Goal: Task Accomplishment & Management: Manage account settings

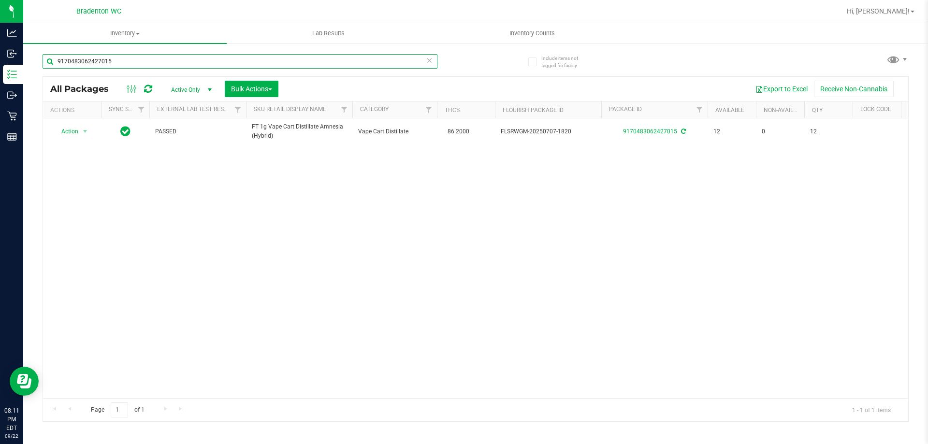
click at [91, 68] on input "9170483062427015" at bounding box center [240, 61] width 395 height 15
click at [91, 67] on input "9170483062427015" at bounding box center [240, 61] width 395 height 15
click at [92, 66] on input "9170483062427015" at bounding box center [240, 61] width 395 height 15
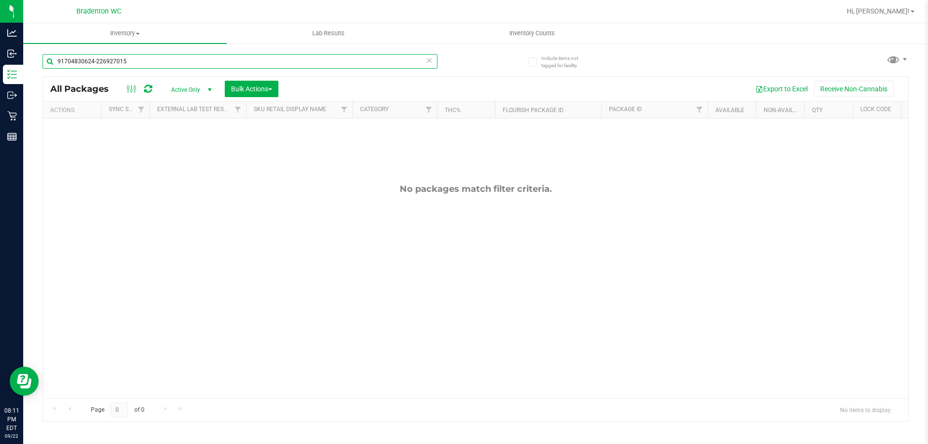
click at [160, 64] on input "91704830624-226927015" at bounding box center [240, 61] width 395 height 15
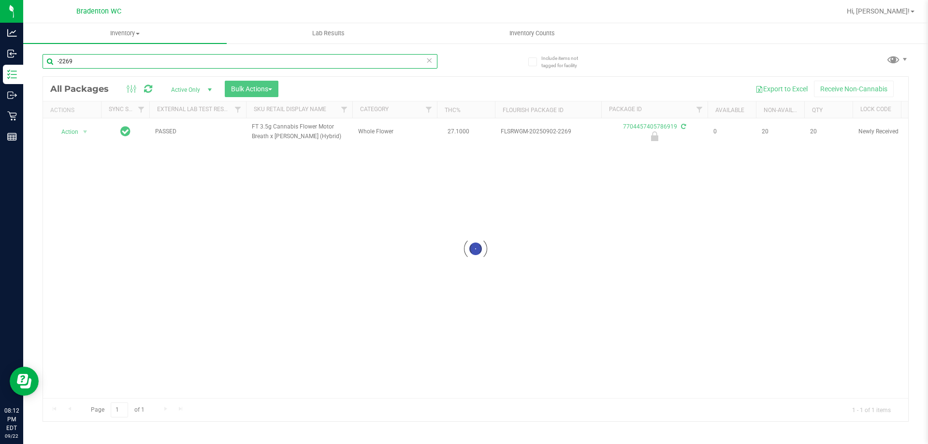
type input "-2269"
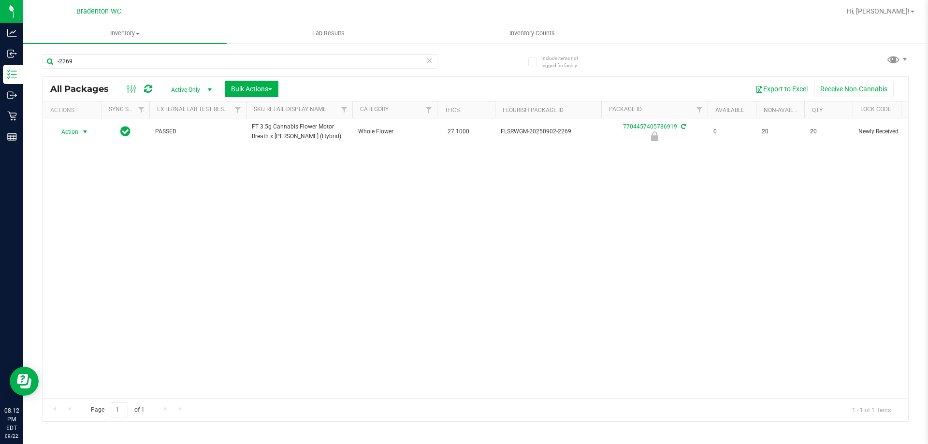
click at [67, 131] on div "Action Action Edit attributes Global inventory Locate package Package audit log…" at bounding box center [72, 132] width 46 height 14
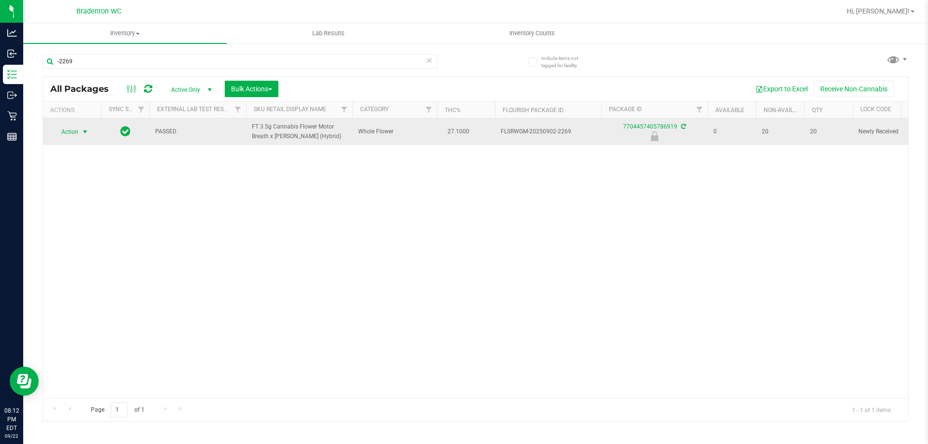
click at [74, 130] on span "Action" at bounding box center [66, 132] width 26 height 14
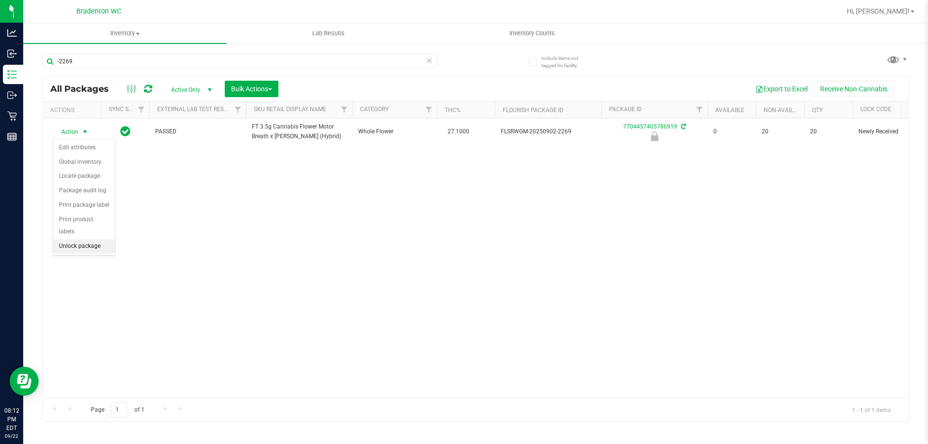
click at [76, 239] on li "Unlock package" at bounding box center [84, 246] width 62 height 15
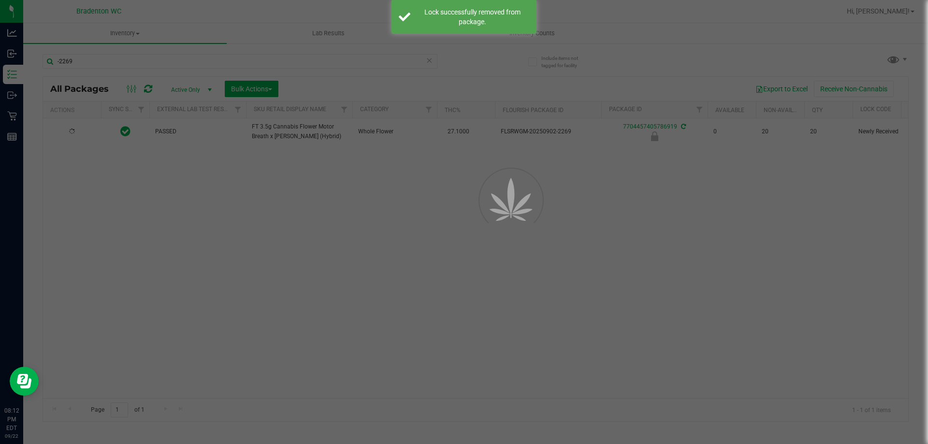
click at [97, 60] on div at bounding box center [464, 222] width 928 height 444
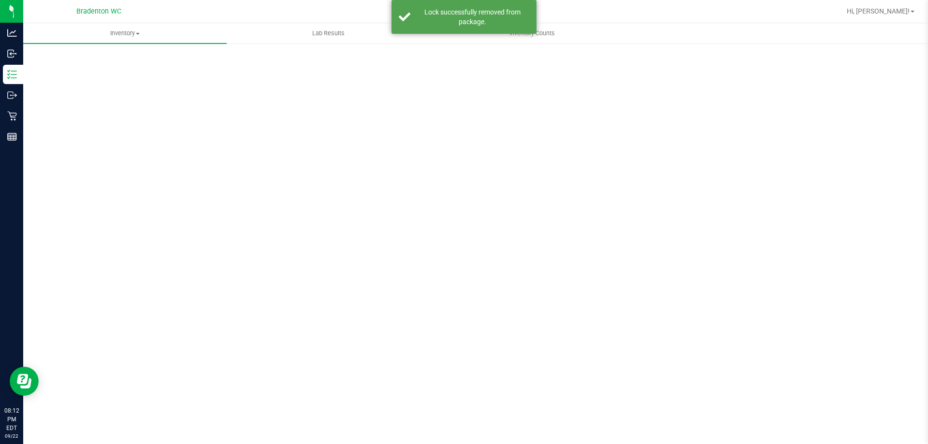
click at [97, 60] on div "Inventory All packages All inventory Waste log Create inventory Lab Results Inv…" at bounding box center [475, 233] width 905 height 421
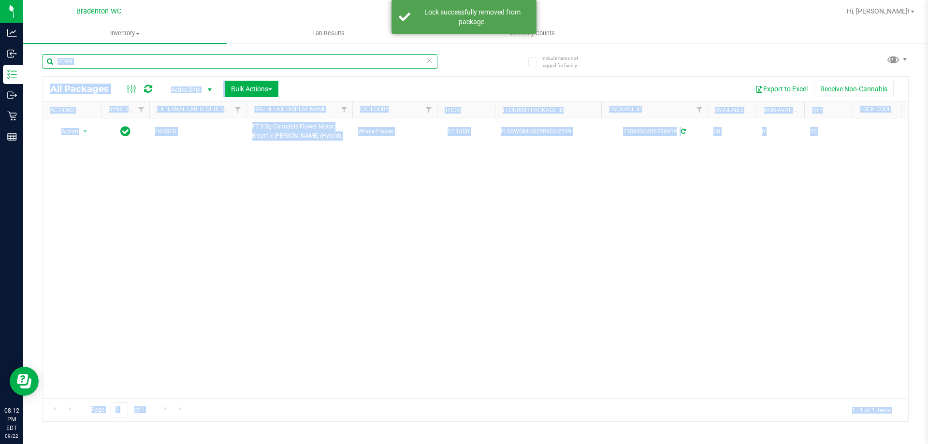
click at [97, 60] on input "-2269" at bounding box center [240, 61] width 395 height 15
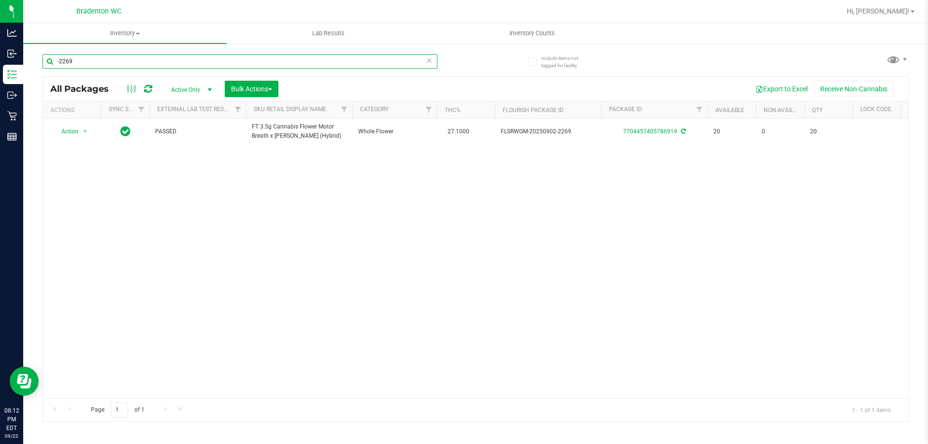
click at [97, 60] on input "-2269" at bounding box center [240, 61] width 395 height 15
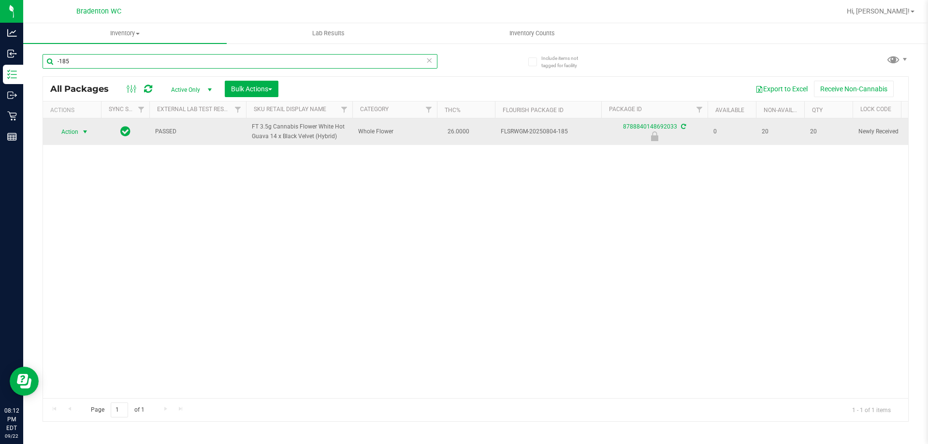
type input "-185"
click at [83, 128] on span "select" at bounding box center [85, 132] width 8 height 8
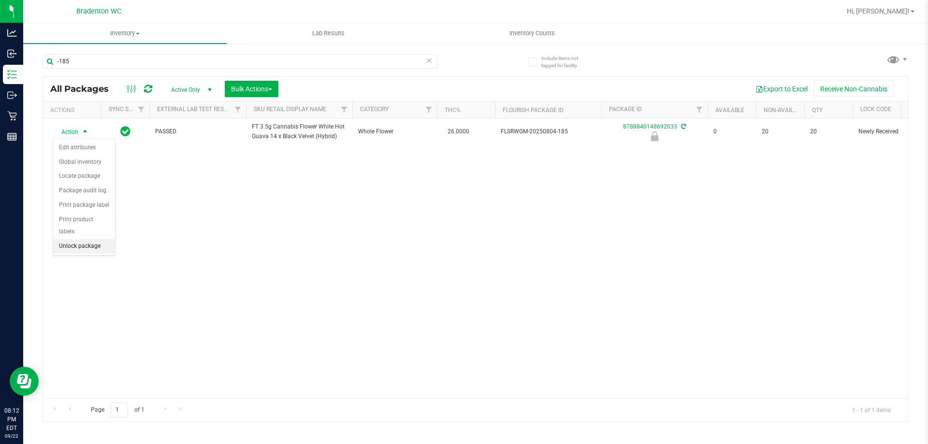
click at [79, 239] on li "Unlock package" at bounding box center [84, 246] width 62 height 15
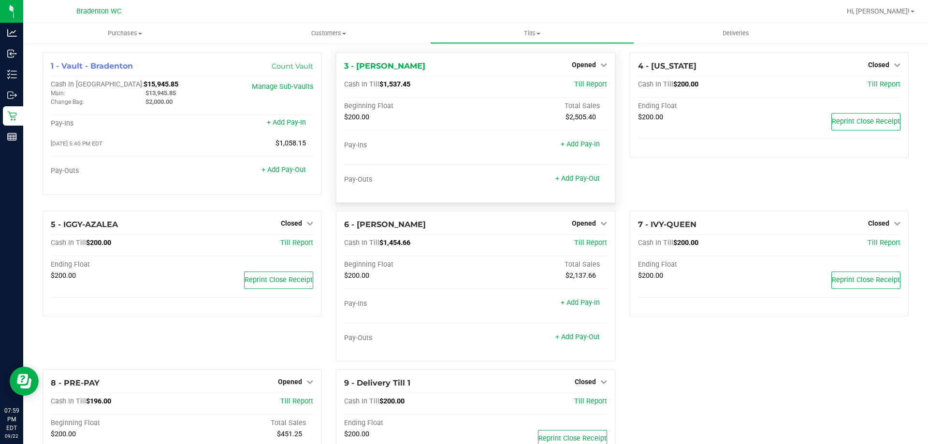
click at [592, 59] on div "Opened" at bounding box center [589, 65] width 35 height 12
click at [593, 66] on link "Opened" at bounding box center [589, 65] width 35 height 8
click at [596, 88] on div "Close Till" at bounding box center [585, 85] width 72 height 12
click at [573, 87] on link "Close Till" at bounding box center [585, 85] width 26 height 8
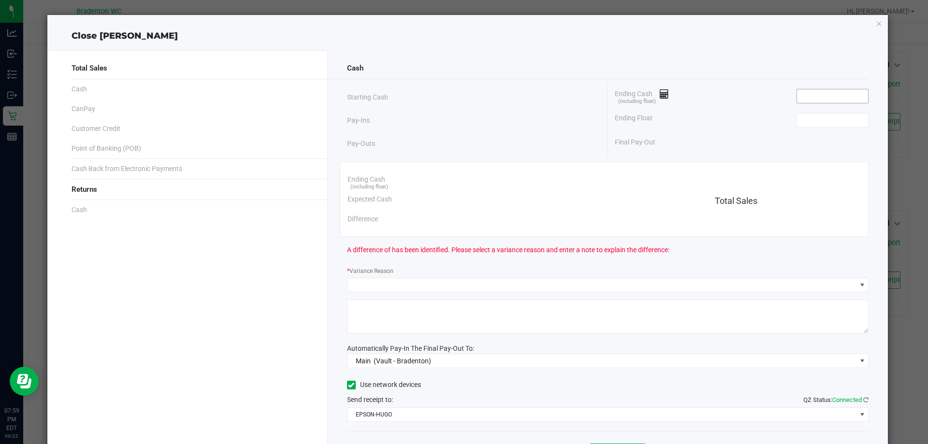
click at [819, 96] on input at bounding box center [832, 96] width 71 height 14
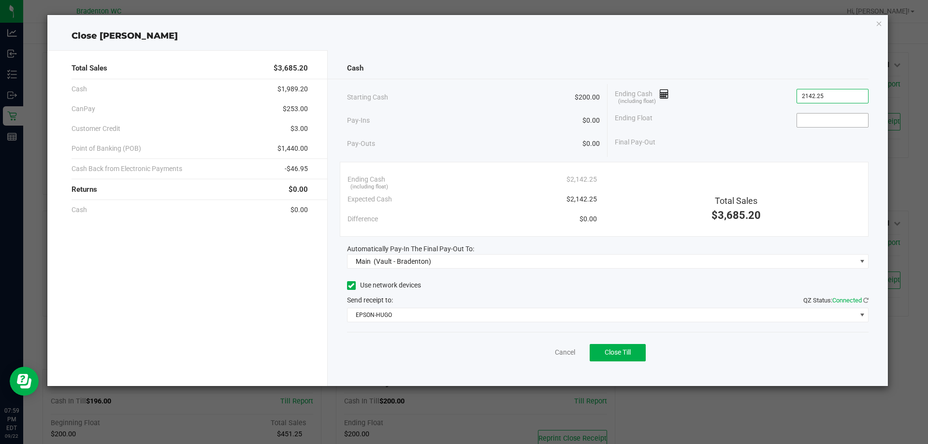
type input "$2,142.25"
click at [819, 115] on input at bounding box center [832, 121] width 71 height 14
type input "$200.00"
click at [796, 142] on div "Final Pay-Out $1,942.25" at bounding box center [742, 142] width 254 height 20
click at [608, 350] on span "Close Till" at bounding box center [618, 353] width 26 height 8
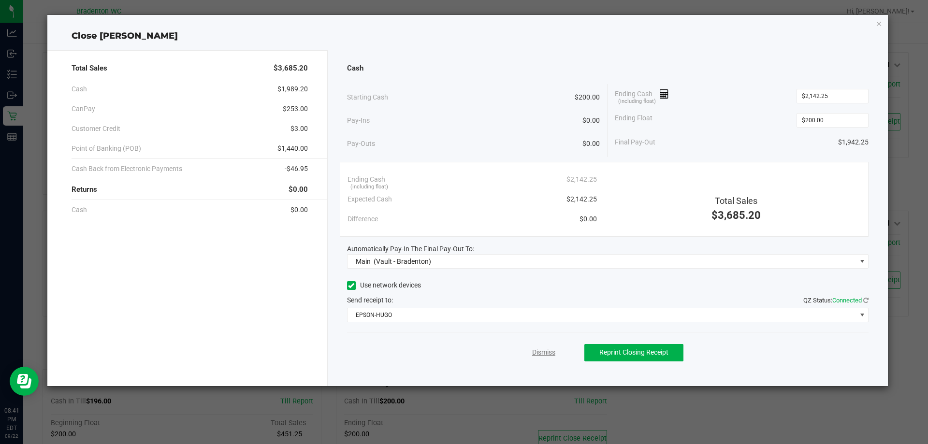
click at [552, 348] on link "Dismiss" at bounding box center [543, 353] width 23 height 10
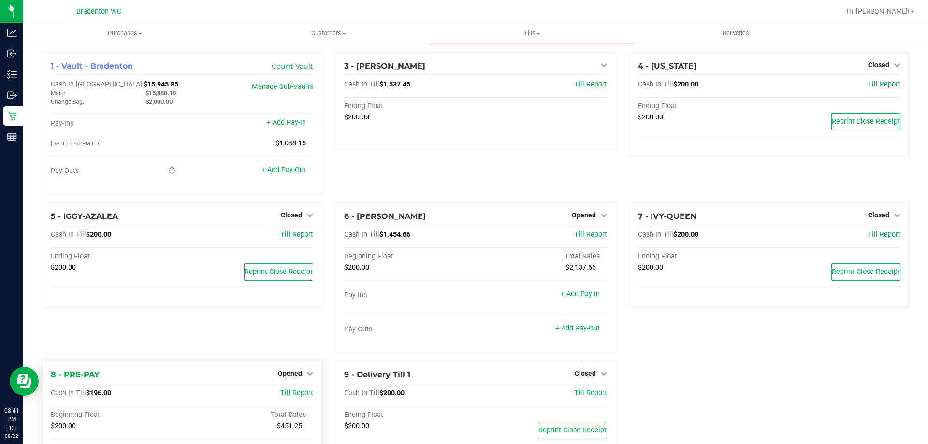
click at [306, 369] on div "Opened" at bounding box center [295, 374] width 35 height 12
click at [306, 375] on icon at bounding box center [309, 373] width 7 height 7
click at [305, 393] on div "Close Till" at bounding box center [292, 394] width 72 height 12
click at [278, 395] on link "Close Till" at bounding box center [291, 394] width 26 height 8
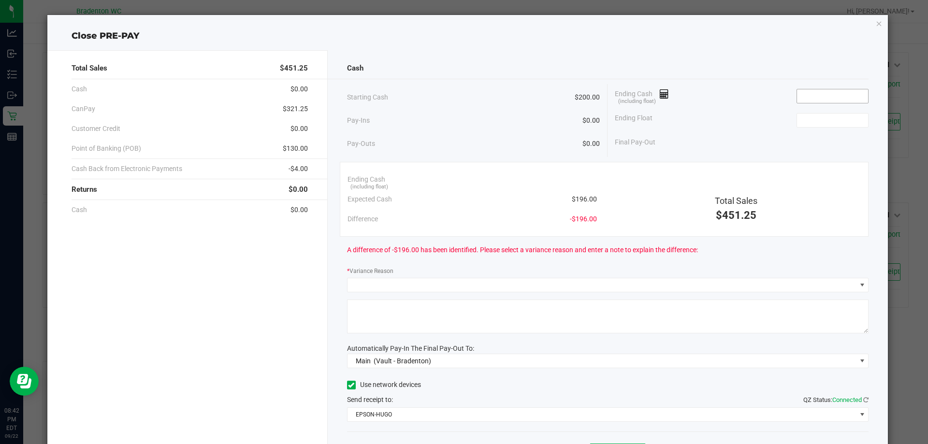
click at [802, 92] on input at bounding box center [832, 96] width 71 height 14
type input "$200.00"
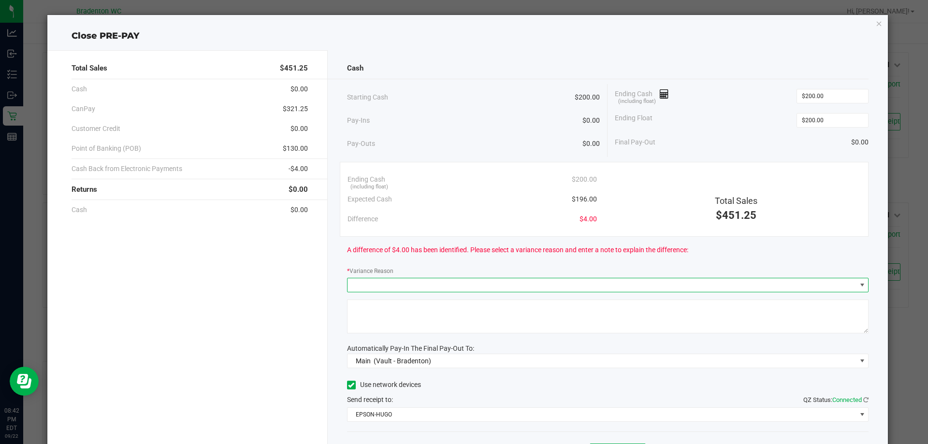
click at [545, 280] on span at bounding box center [602, 285] width 509 height 14
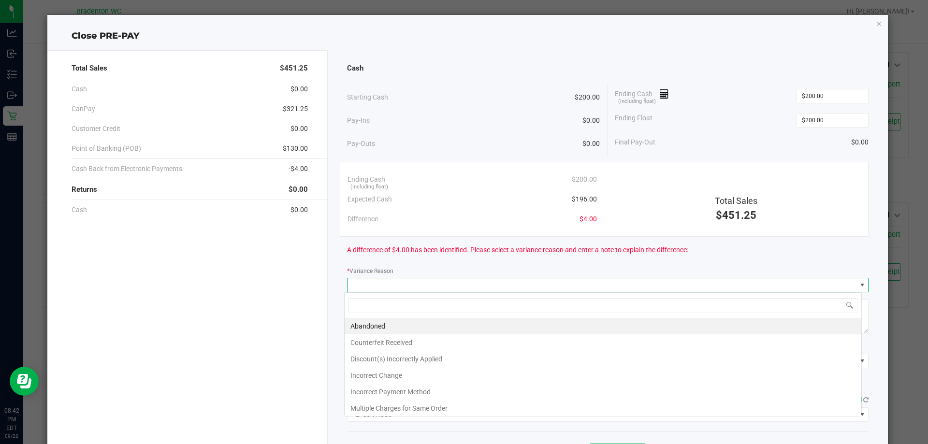
scroll to position [15, 517]
type input "200"
click at [834, 124] on input "200" at bounding box center [832, 121] width 71 height 14
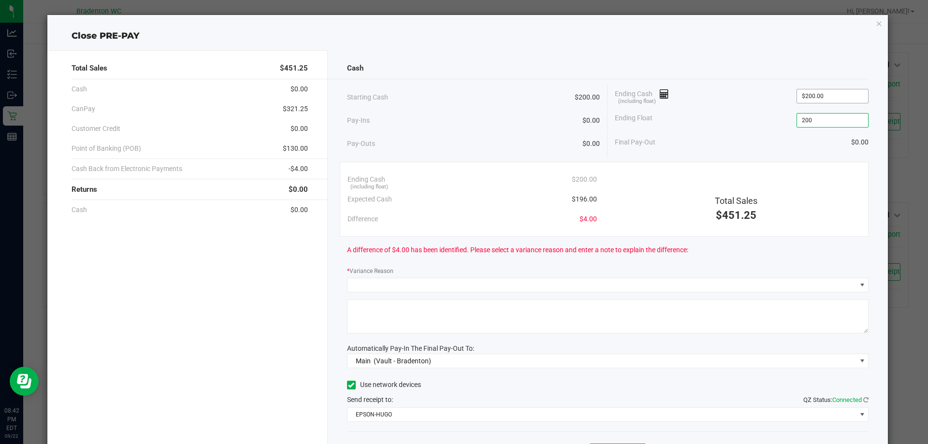
type input "200"
type input "$200.00"
click at [838, 92] on input "200" at bounding box center [832, 96] width 71 height 14
click at [804, 151] on div "Final Pay-Out $0.00" at bounding box center [742, 142] width 254 height 20
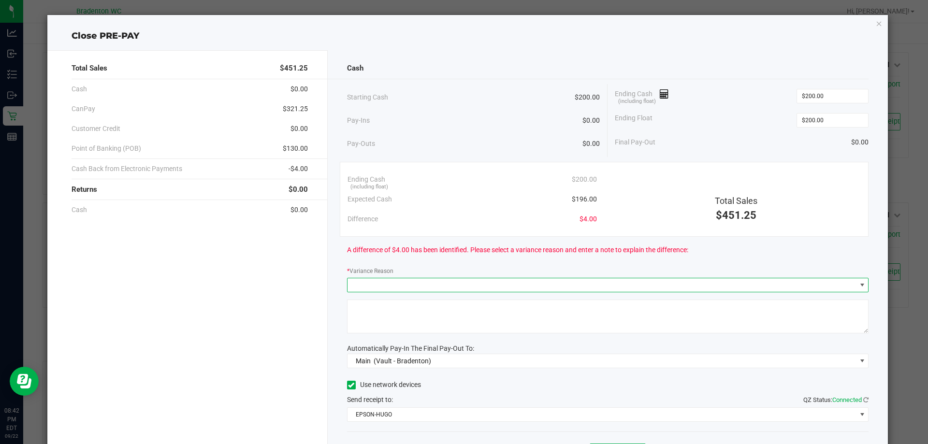
click at [659, 281] on span at bounding box center [602, 285] width 509 height 14
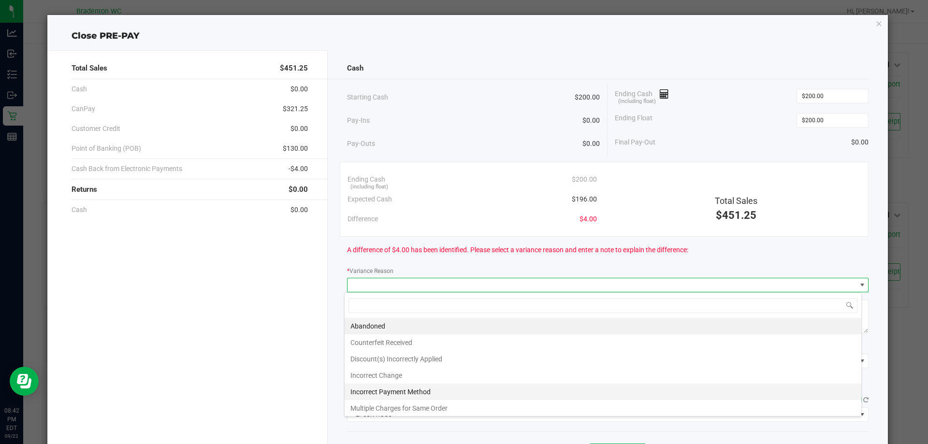
scroll to position [35, 0]
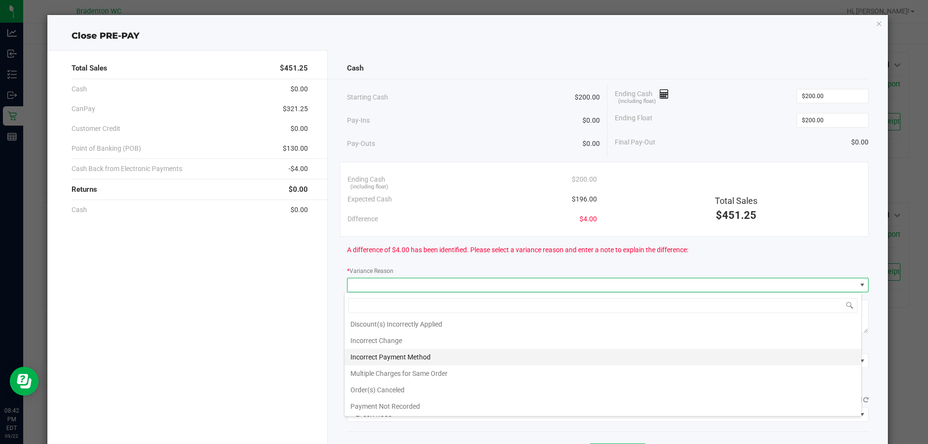
click at [533, 363] on li "Incorrect Payment Method" at bounding box center [603, 357] width 517 height 16
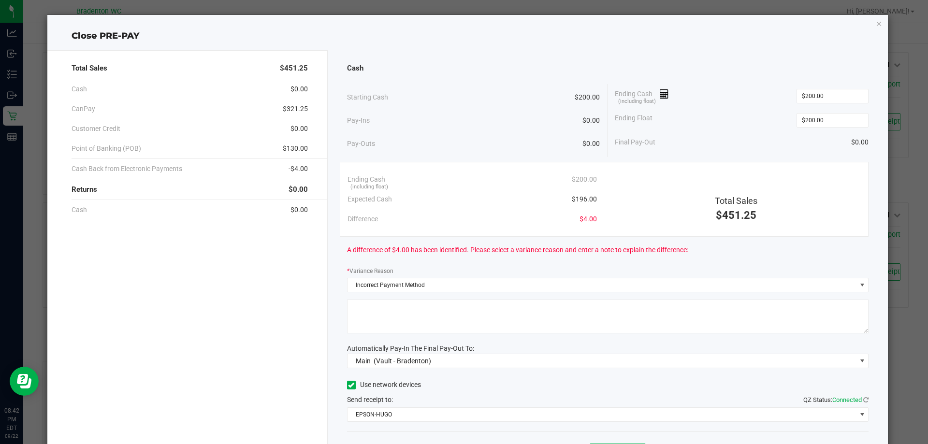
click at [494, 323] on textarea at bounding box center [608, 317] width 522 height 34
click at [832, 98] on input "200" at bounding box center [832, 96] width 71 height 14
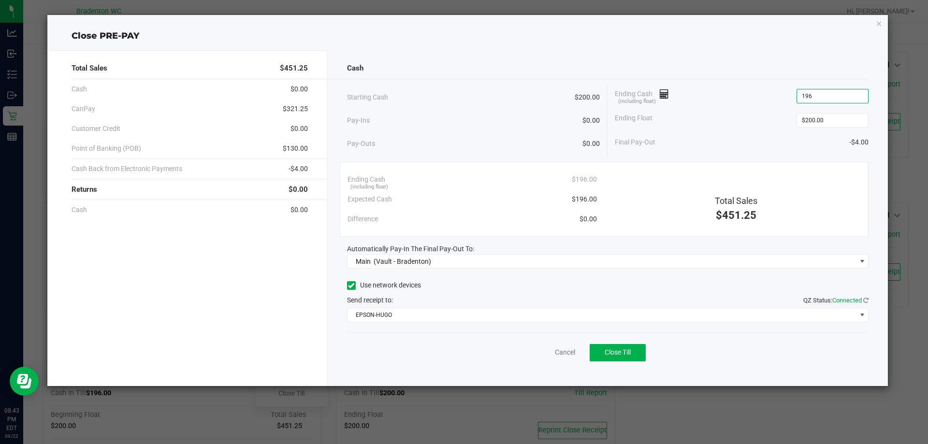
type input "$196.00"
click at [633, 300] on div "Send receipt to: QZ Status: Connected" at bounding box center [608, 300] width 522 height 10
click at [625, 359] on button "Close Till" at bounding box center [618, 352] width 56 height 17
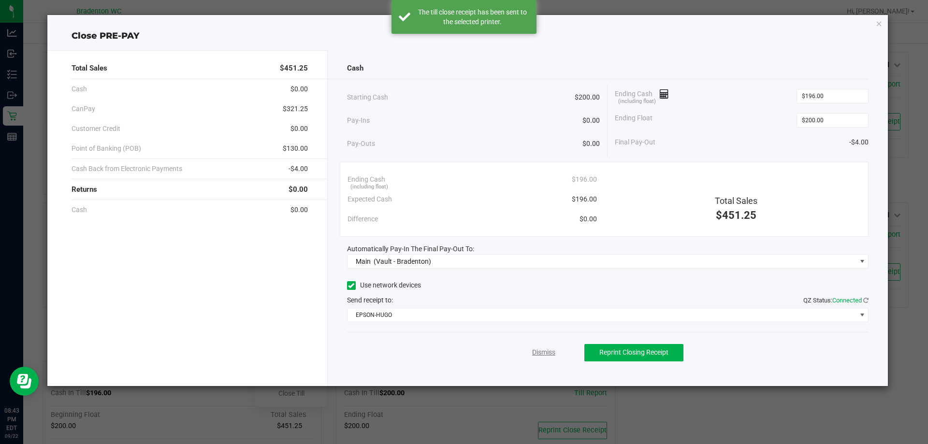
click at [546, 356] on link "Dismiss" at bounding box center [543, 353] width 23 height 10
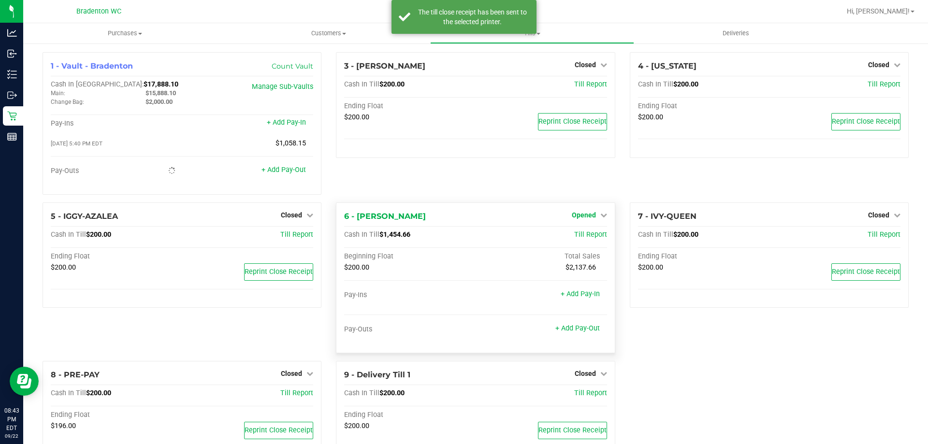
click at [574, 217] on span "Opened" at bounding box center [584, 215] width 24 height 8
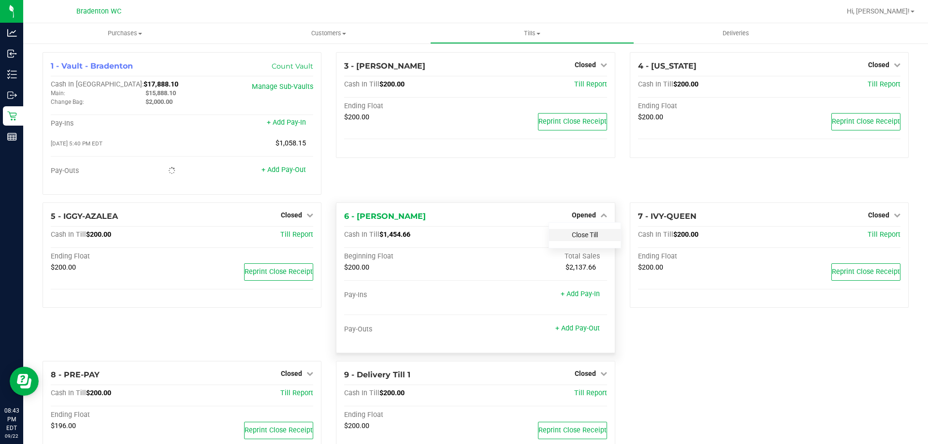
click at [574, 236] on link "Close Till" at bounding box center [585, 235] width 26 height 8
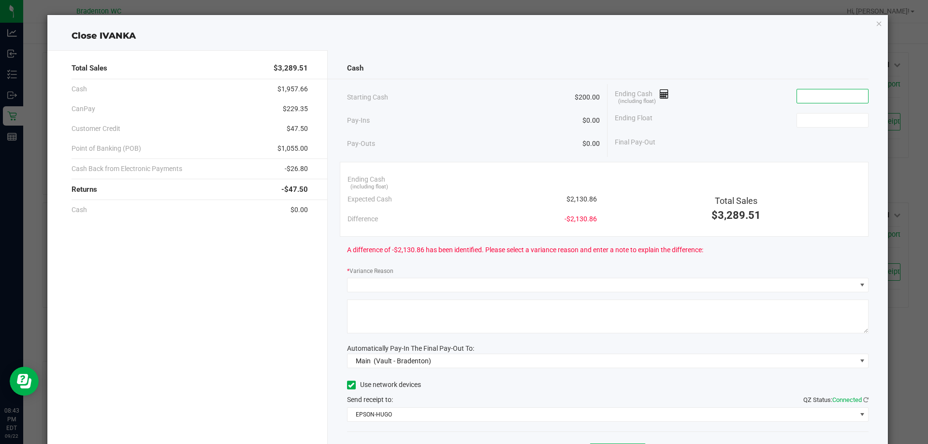
click at [799, 98] on input at bounding box center [832, 96] width 71 height 14
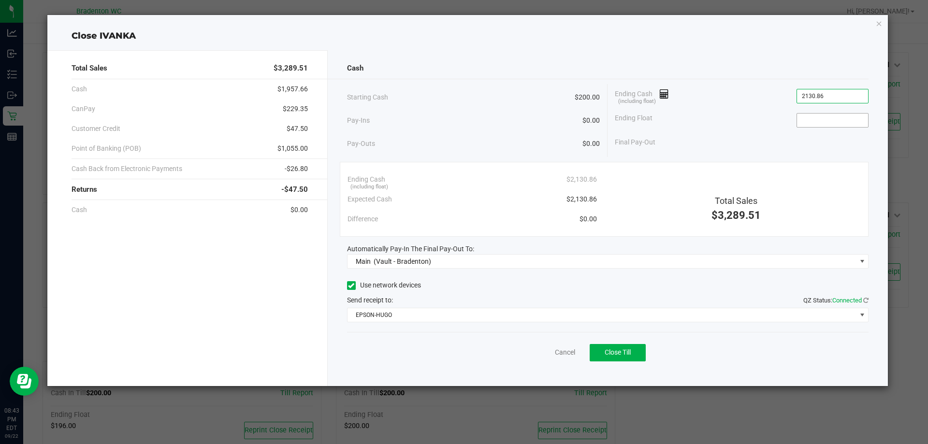
type input "$2,130.86"
click at [804, 118] on input at bounding box center [832, 121] width 71 height 14
type input "$200.00"
click at [610, 360] on button "Close Till" at bounding box center [618, 352] width 56 height 17
click at [882, 21] on icon "button" at bounding box center [879, 23] width 7 height 12
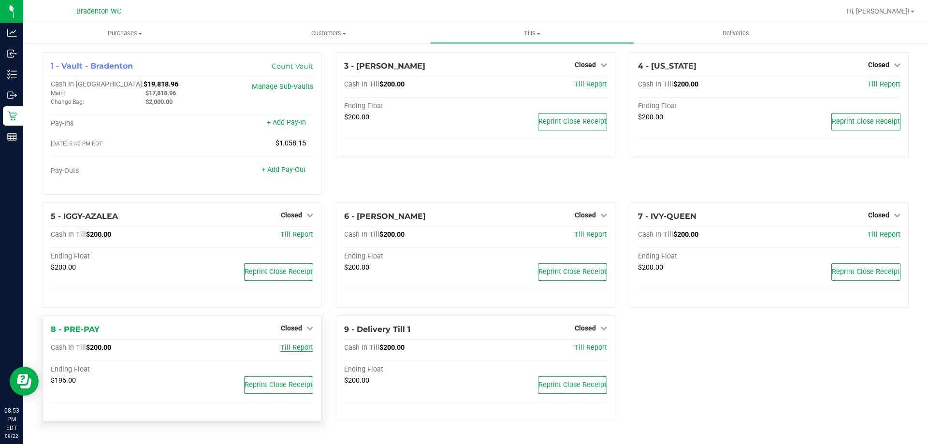
click at [290, 346] on span "Till Report" at bounding box center [296, 348] width 33 height 8
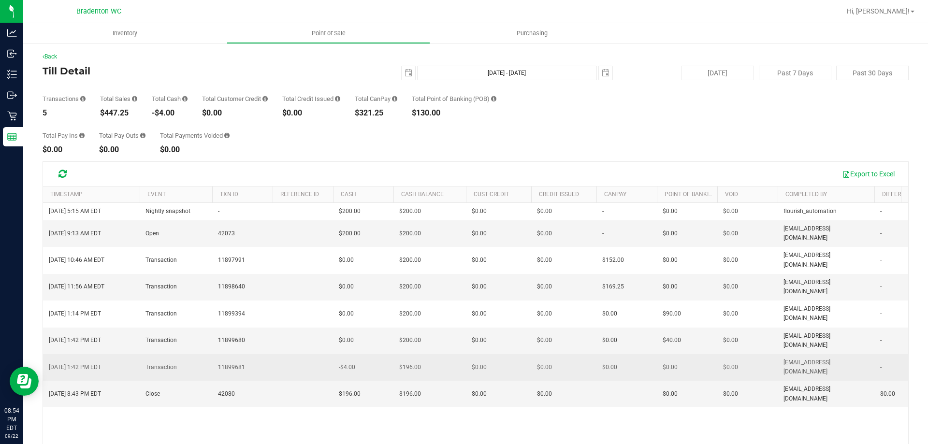
click at [101, 363] on span "[DATE] 1:42 PM EDT" at bounding box center [75, 367] width 52 height 9
click at [338, 354] on td "-$4.00" at bounding box center [363, 367] width 60 height 27
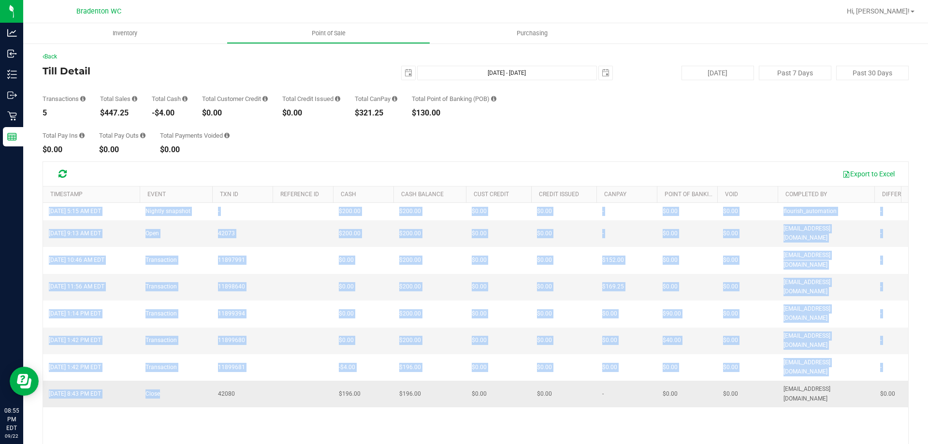
drag, startPoint x: 263, startPoint y: 356, endPoint x: 189, endPoint y: 343, distance: 76.1
click at [189, 343] on div "[DATE] 5:15 AM EDT Nightly snapshot - $200.00 $200.00 $0.00 - $0.00 $0.00 - $0.…" at bounding box center [475, 343] width 865 height 280
click at [207, 356] on div "[DATE] 5:15 AM EDT Nightly snapshot - $200.00 $200.00 $0.00 - $0.00 $0.00 - $0.…" at bounding box center [475, 343] width 865 height 280
click at [322, 361] on div "[DATE] 5:15 AM EDT Nightly snapshot - $200.00 $200.00 $0.00 - $0.00 $0.00 - $0.…" at bounding box center [475, 343] width 865 height 280
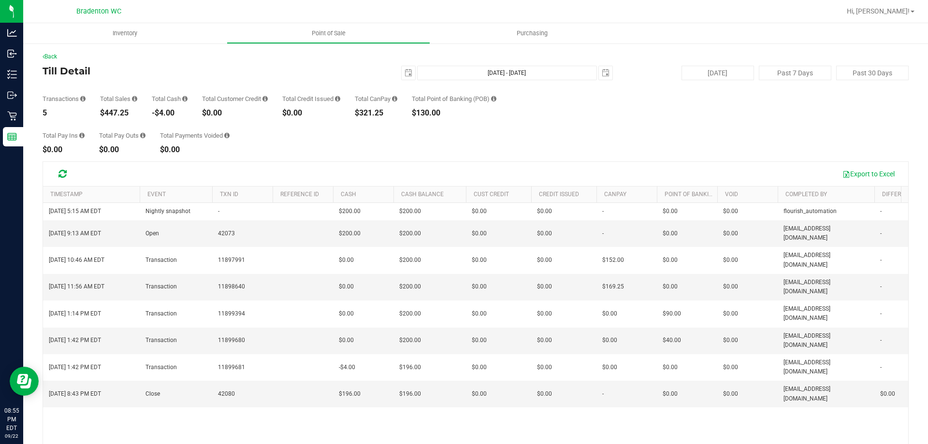
click at [425, 176] on div "Export to Excel" at bounding box center [489, 174] width 824 height 16
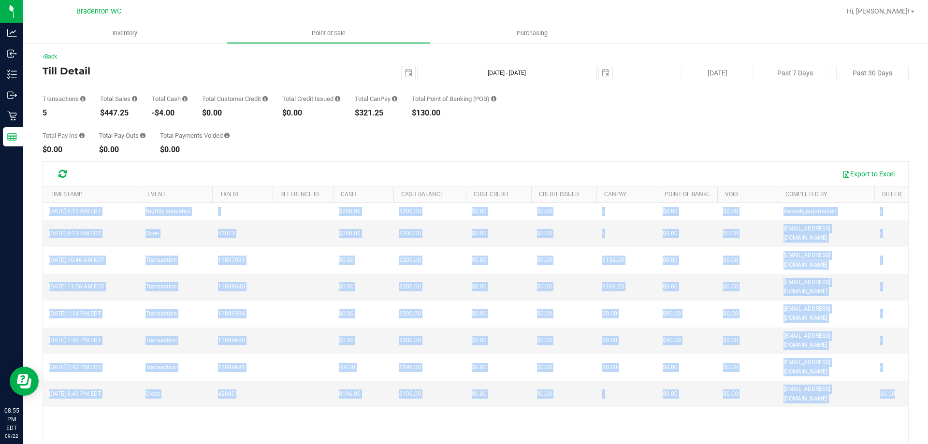
drag, startPoint x: 920, startPoint y: 329, endPoint x: 916, endPoint y: 376, distance: 47.0
click at [916, 385] on div "Back Till Detail [DATE] [DATE] - [DATE] [DATE] [DATE] Past 7 Days Past 30 Days …" at bounding box center [475, 280] width 905 height 474
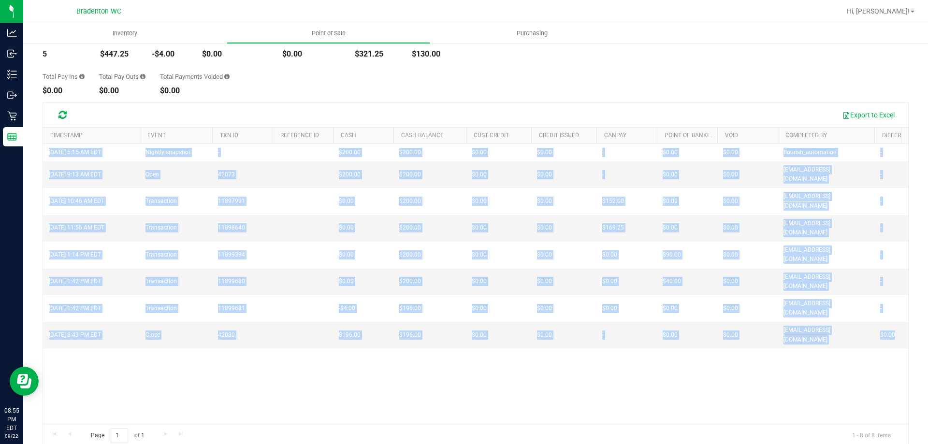
scroll to position [72, 0]
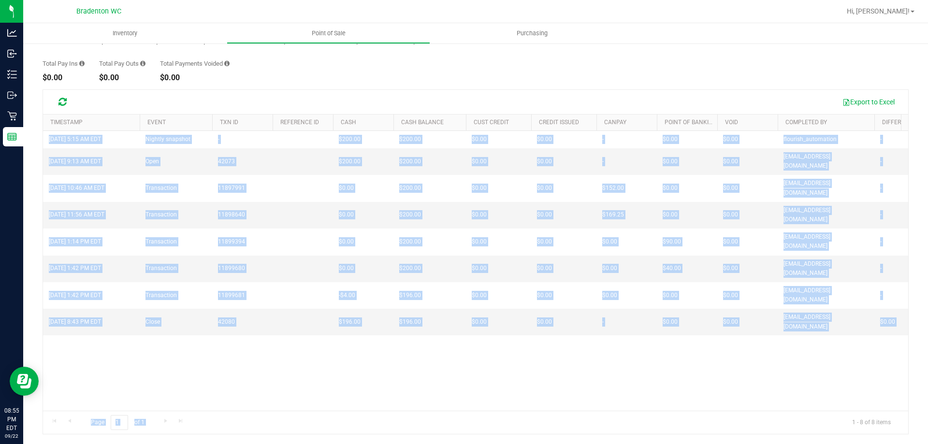
drag, startPoint x: 542, startPoint y: 408, endPoint x: 562, endPoint y: 403, distance: 20.5
click at [562, 403] on div "Export to Excel Timestamp Event TXN ID REFERENCE ID Cash Cash Balance Credit ca…" at bounding box center [476, 261] width 866 height 345
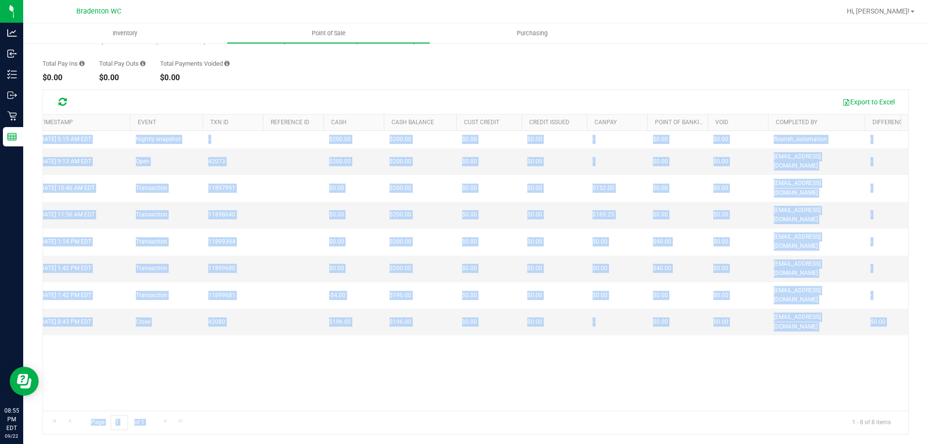
click at [350, 305] on div "[DATE] 5:15 AM EDT Nightly snapshot - $200.00 $200.00 $0.00 - $0.00 $0.00 - $0.…" at bounding box center [475, 271] width 865 height 280
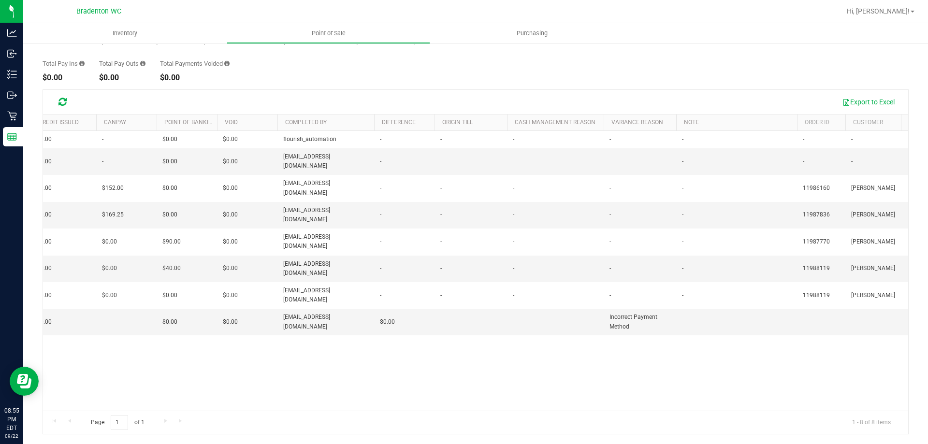
scroll to position [0, 424]
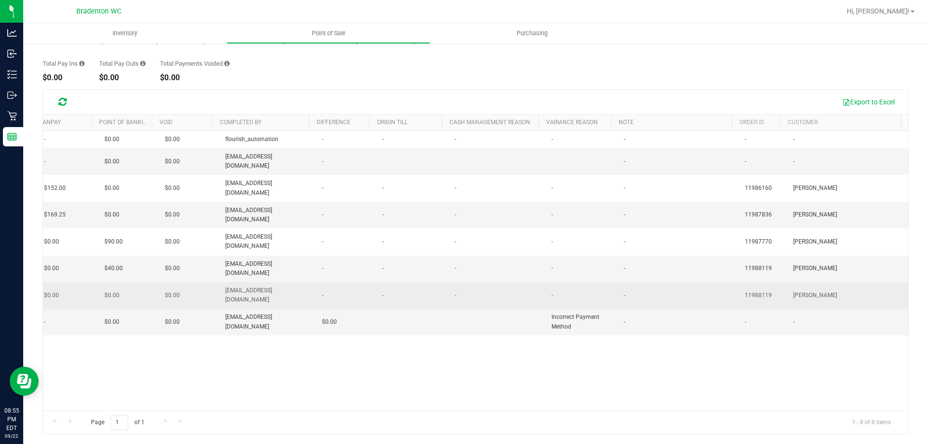
click at [798, 291] on span "[PERSON_NAME]" at bounding box center [815, 295] width 44 height 9
copy span "[PERSON_NAME]"
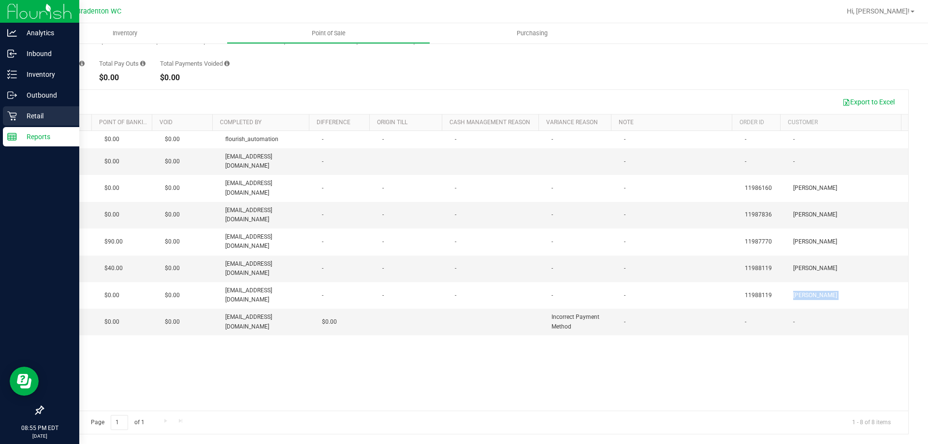
click at [18, 115] on p "Retail" at bounding box center [46, 116] width 58 height 12
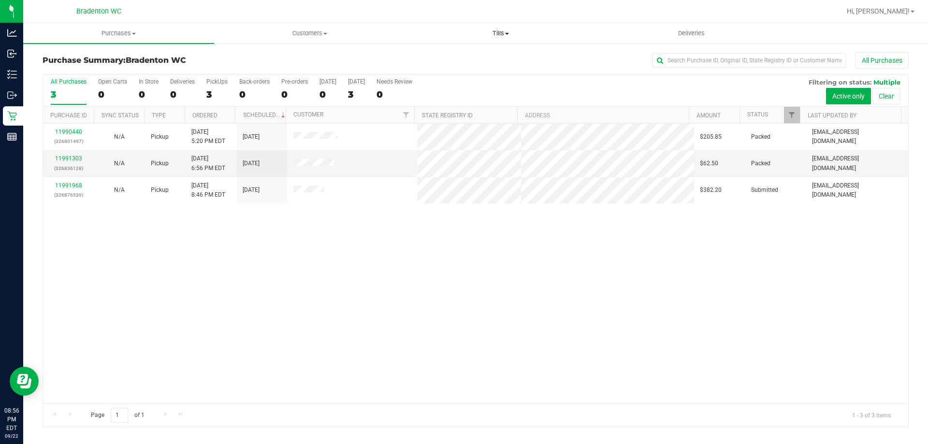
click at [490, 34] on span "Tills" at bounding box center [501, 33] width 190 height 9
click at [500, 58] on li "Manage tills" at bounding box center [500, 59] width 191 height 12
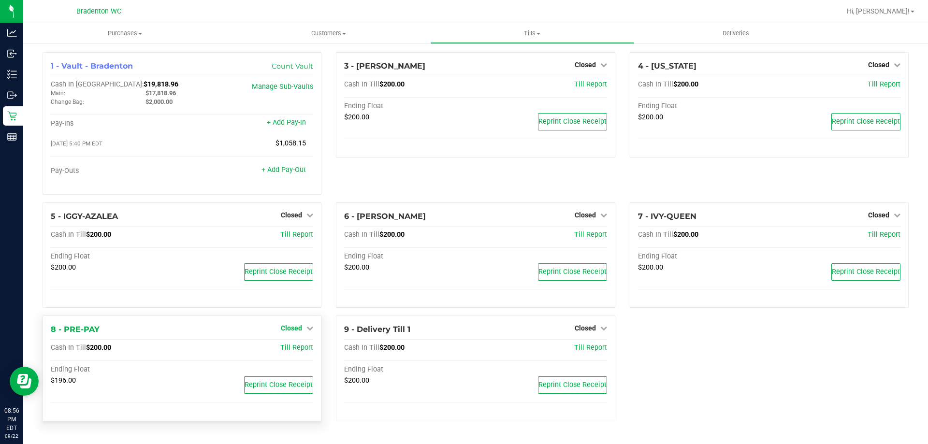
click at [302, 332] on span "Closed" at bounding box center [291, 328] width 21 height 8
click at [296, 348] on link "Open Till" at bounding box center [291, 349] width 26 height 8
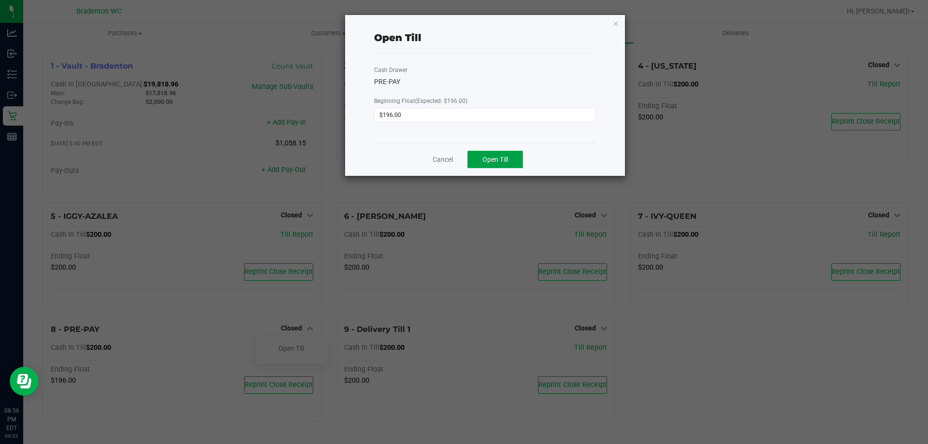
click at [473, 159] on button "Open Till" at bounding box center [495, 159] width 56 height 17
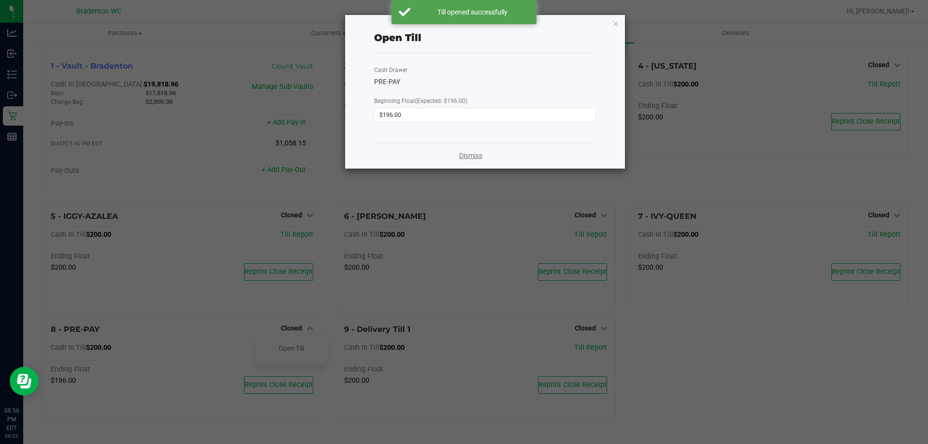
click at [466, 158] on link "Dismiss" at bounding box center [470, 156] width 23 height 10
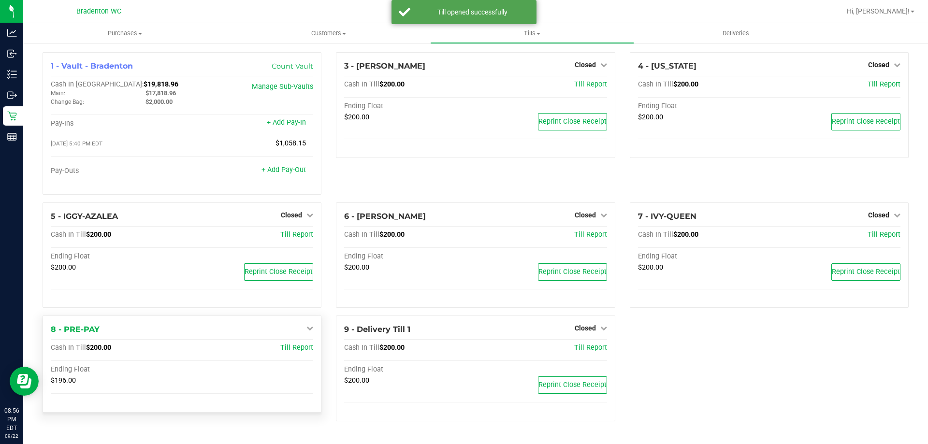
click at [306, 330] on icon at bounding box center [309, 328] width 7 height 7
click at [279, 352] on link "Close Till" at bounding box center [291, 349] width 26 height 8
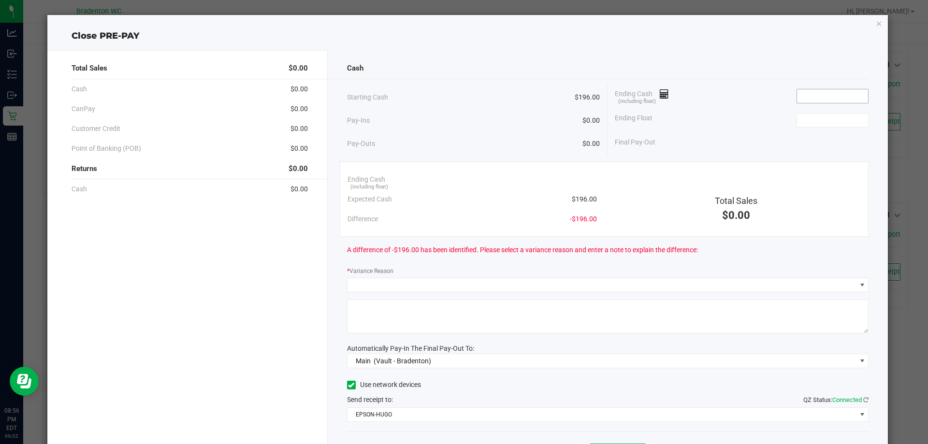
click at [805, 95] on input at bounding box center [832, 96] width 71 height 14
type input "$200.00"
click at [812, 114] on input at bounding box center [832, 121] width 71 height 14
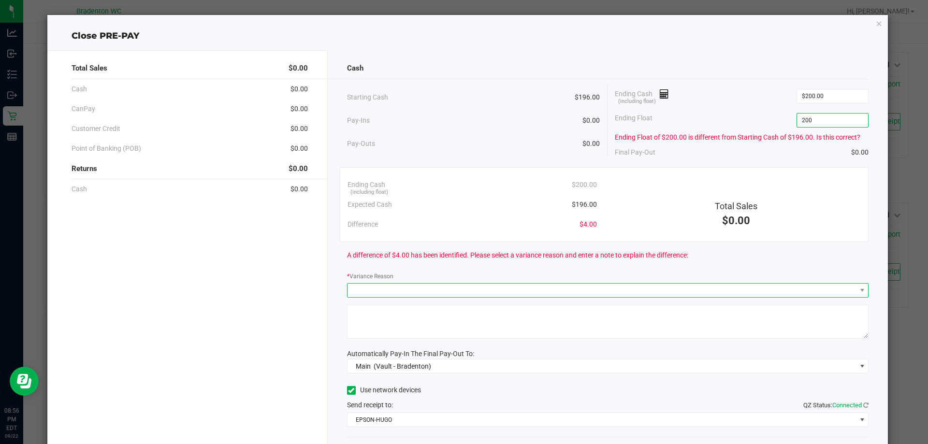
type input "$200.00"
click at [571, 288] on span at bounding box center [602, 291] width 509 height 14
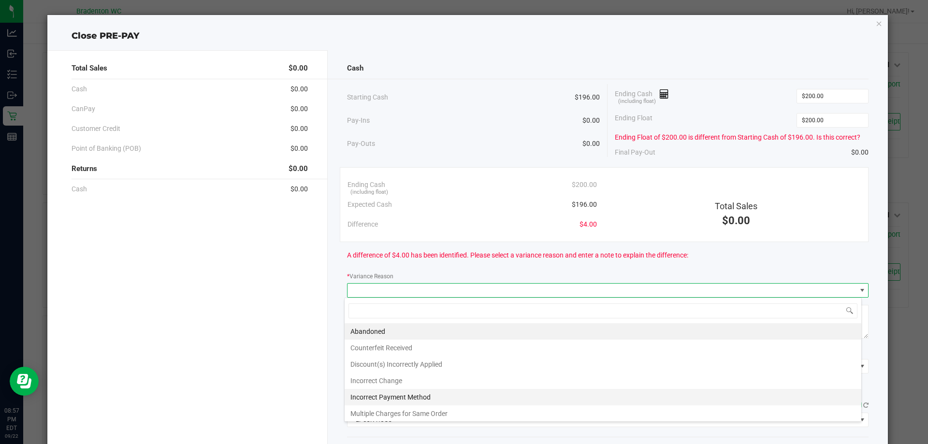
scroll to position [35, 0]
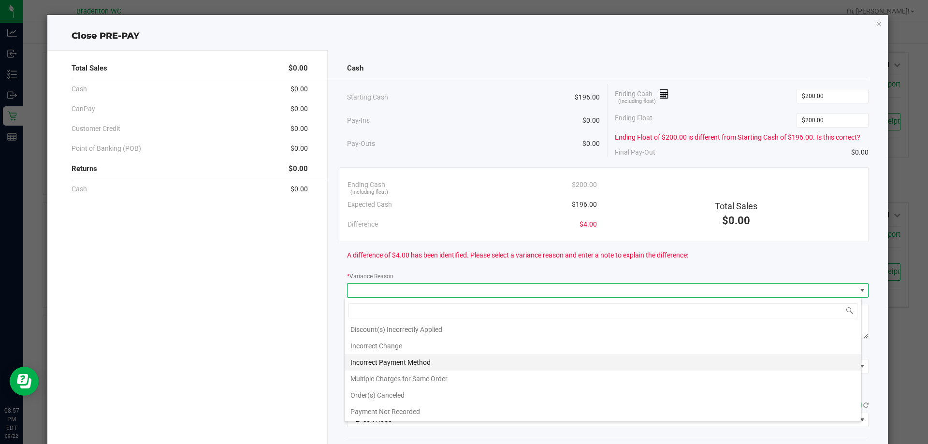
click at [475, 365] on li "Incorrect Payment Method" at bounding box center [603, 362] width 517 height 16
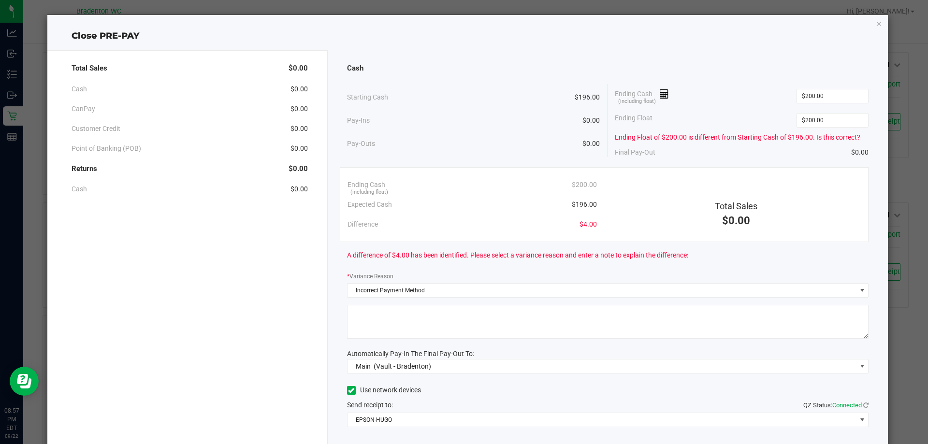
click at [475, 330] on textarea at bounding box center [608, 322] width 522 height 34
type textarea "d"
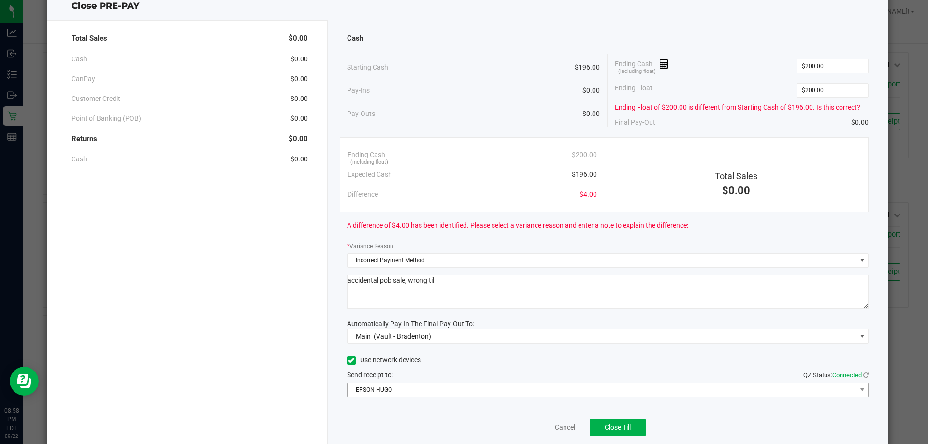
scroll to position [62, 0]
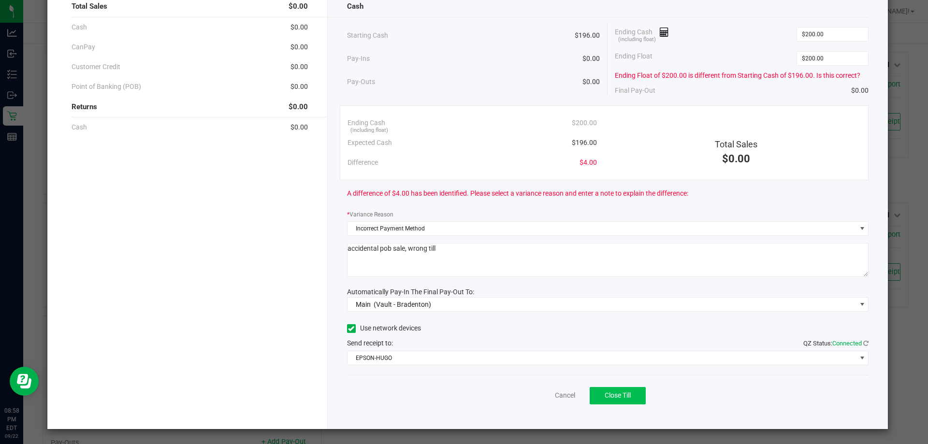
type textarea "accidental pob sale, wrong till"
click at [635, 397] on button "Close Till" at bounding box center [618, 395] width 56 height 17
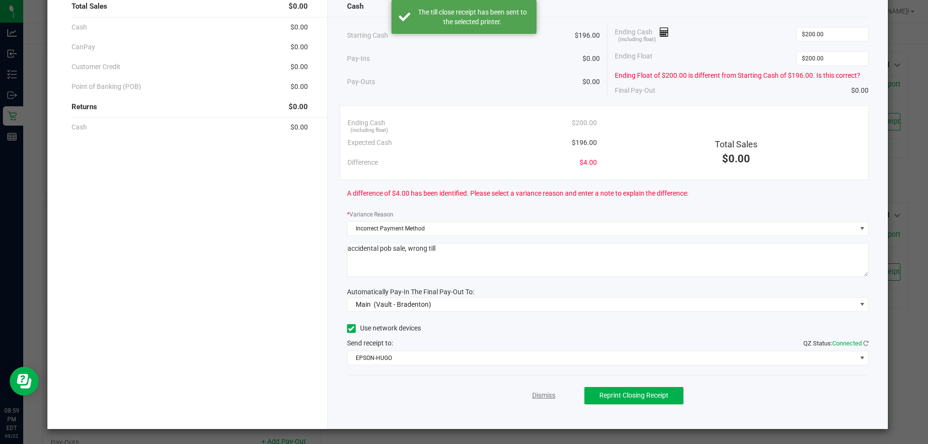
click at [546, 395] on link "Dismiss" at bounding box center [543, 396] width 23 height 10
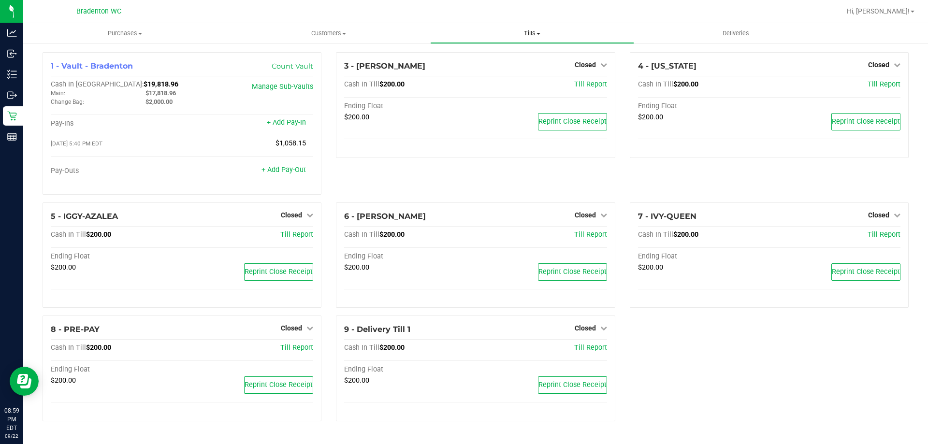
click at [520, 31] on span "Tills" at bounding box center [532, 33] width 203 height 9
click at [578, 73] on li "Reconcile e-payments" at bounding box center [531, 70] width 203 height 12
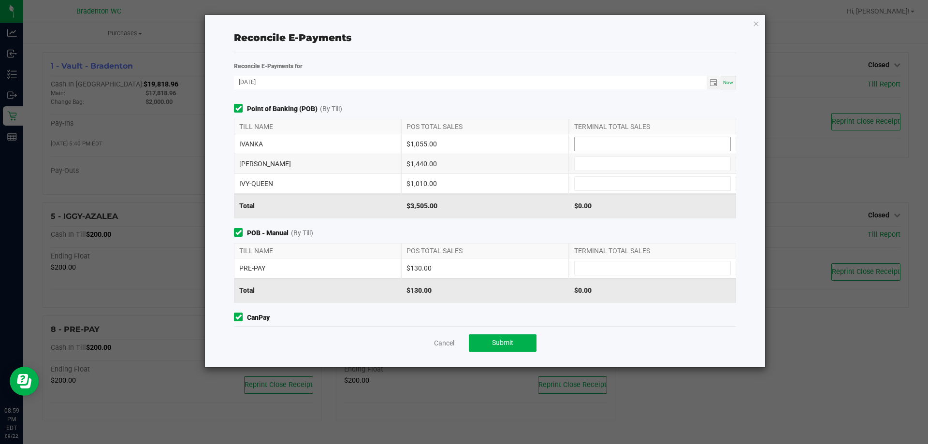
click at [611, 150] on input at bounding box center [653, 144] width 156 height 14
type input "$1,055.00"
type input "$1,440.00"
type input "$1,010.00"
type input "$130.00"
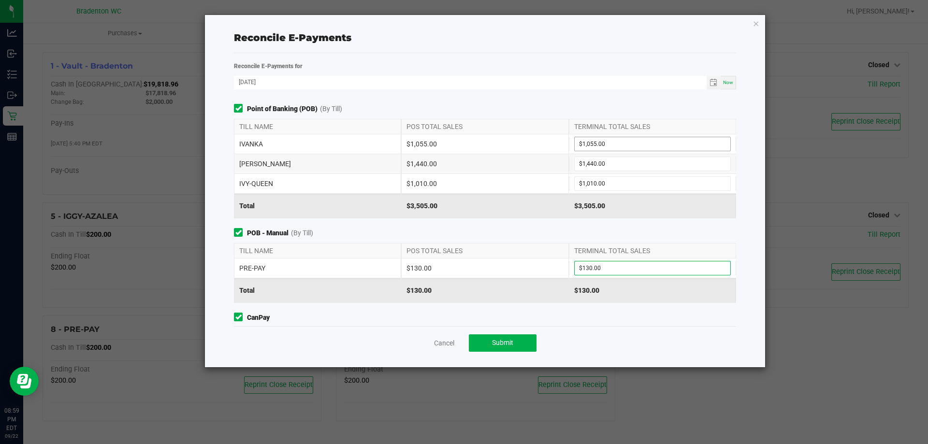
scroll to position [95, 0]
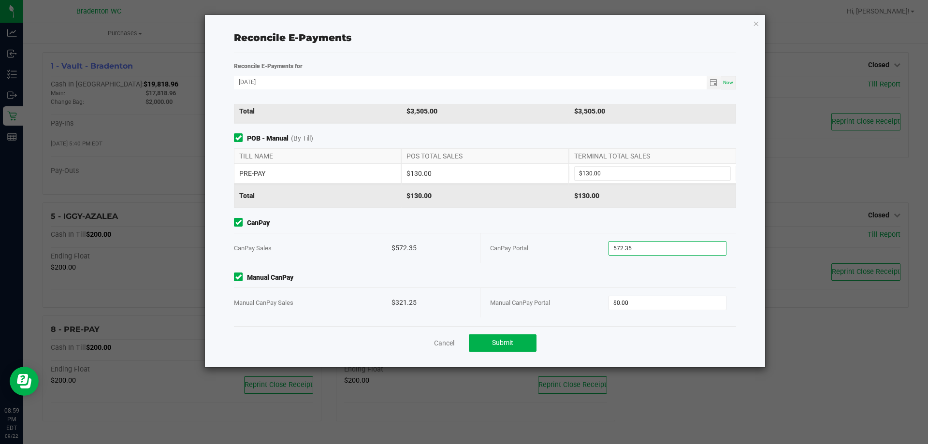
type input "$572.35"
type input "$321.25"
click at [505, 347] on span "Submit" at bounding box center [502, 343] width 21 height 8
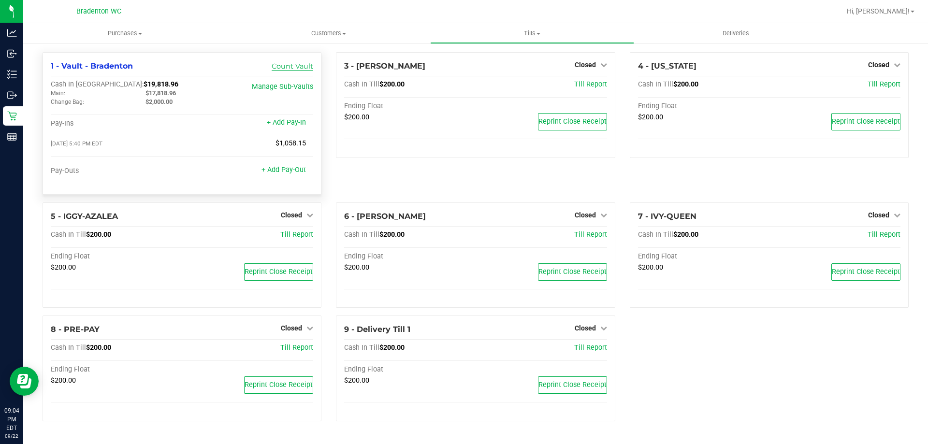
click at [290, 64] on link "Count Vault" at bounding box center [293, 66] width 42 height 9
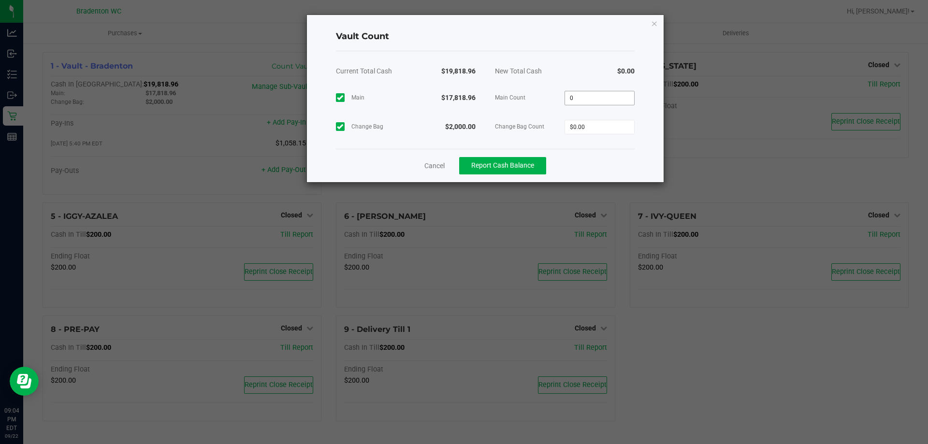
click at [599, 100] on input "0" at bounding box center [599, 98] width 69 height 14
type input "$17,818.96"
click at [531, 165] on span "Report Cash Balance" at bounding box center [502, 165] width 63 height 8
type input "$2,000.00"
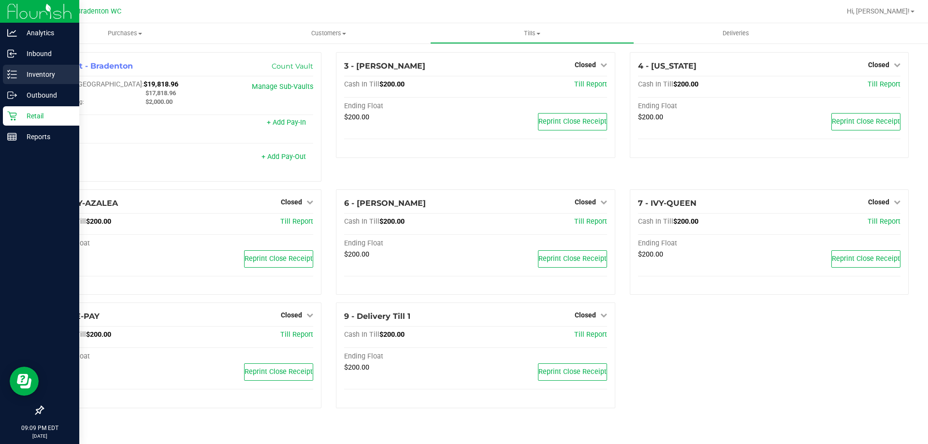
click at [20, 72] on p "Inventory" at bounding box center [46, 75] width 58 height 12
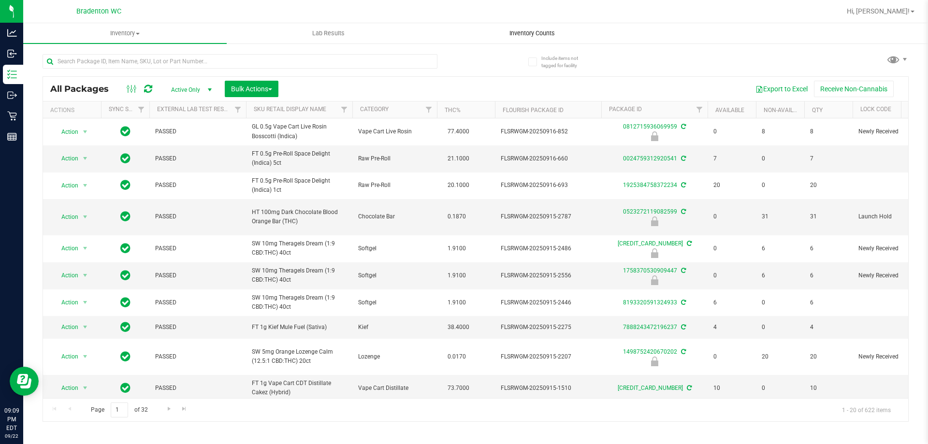
click at [537, 38] on uib-tab-heading "Inventory Counts" at bounding box center [532, 33] width 203 height 19
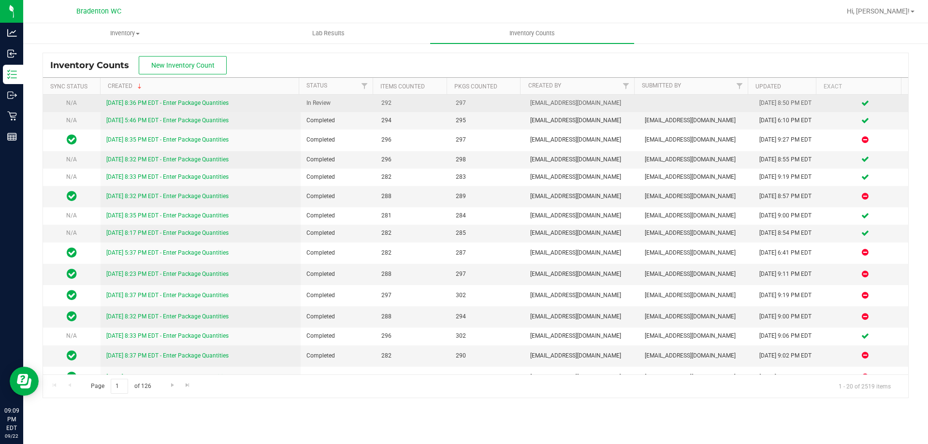
click at [154, 105] on link "[DATE] 8:36 PM EDT - Enter Package Quantities" at bounding box center [167, 103] width 122 height 7
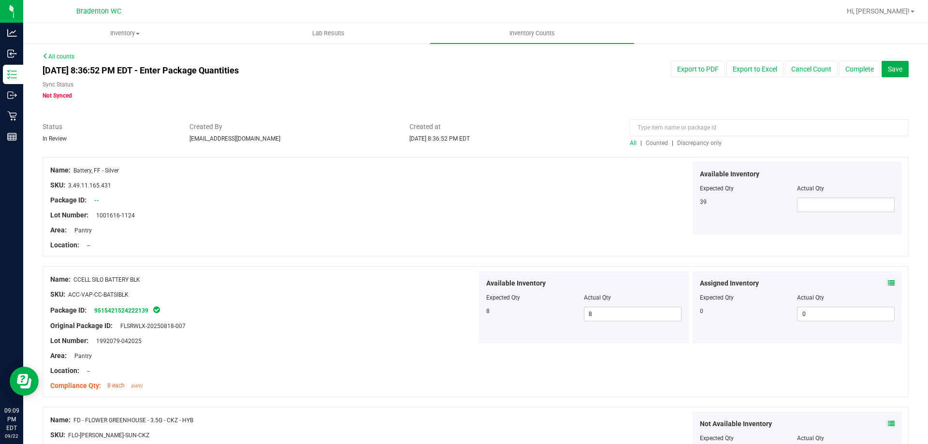
click at [684, 144] on span "Discrepancy only" at bounding box center [699, 143] width 44 height 7
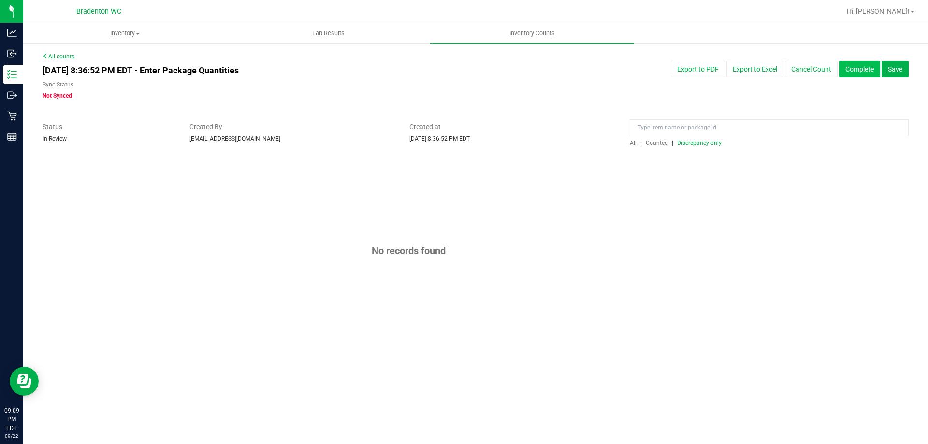
click at [859, 61] on button "Complete" at bounding box center [859, 69] width 41 height 16
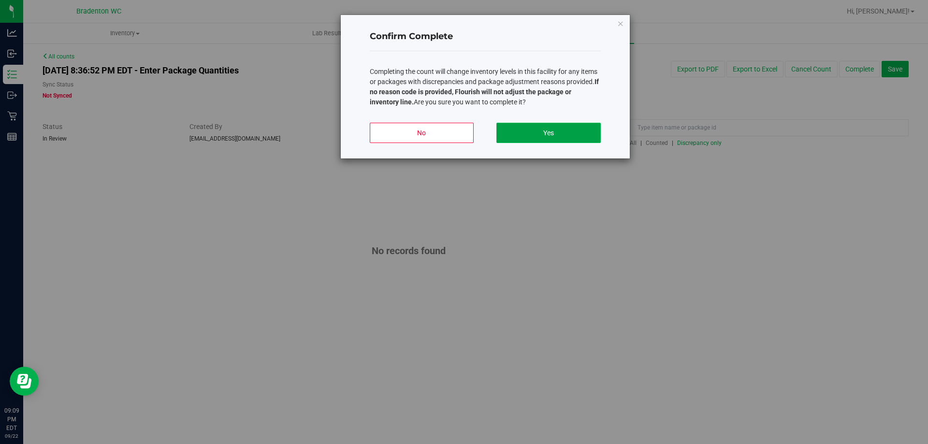
click at [524, 133] on button "Yes" at bounding box center [548, 133] width 104 height 20
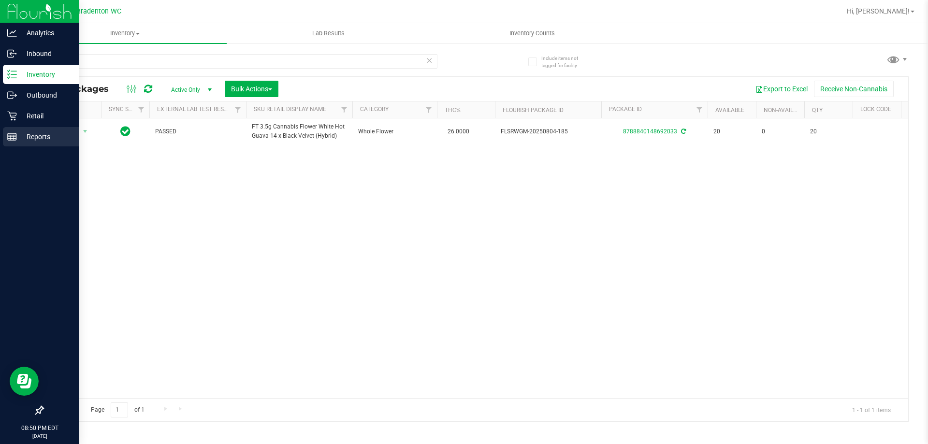
click at [26, 136] on p "Reports" at bounding box center [46, 137] width 58 height 12
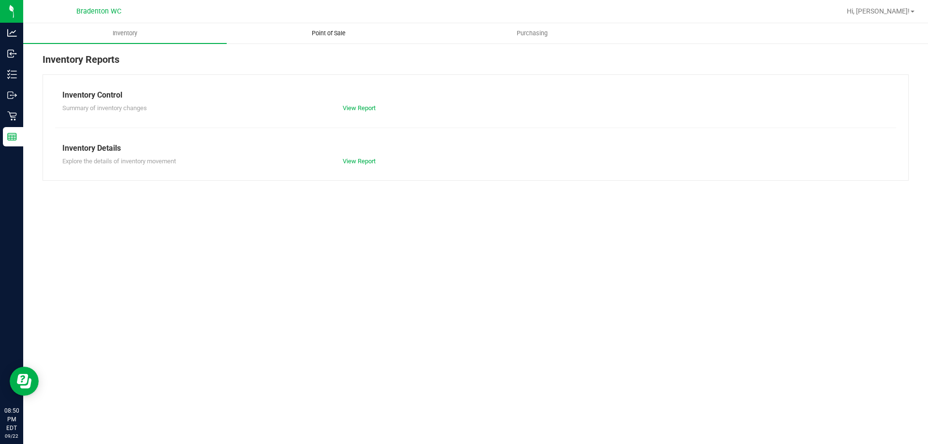
click at [319, 37] on span "Point of Sale" at bounding box center [329, 33] width 60 height 9
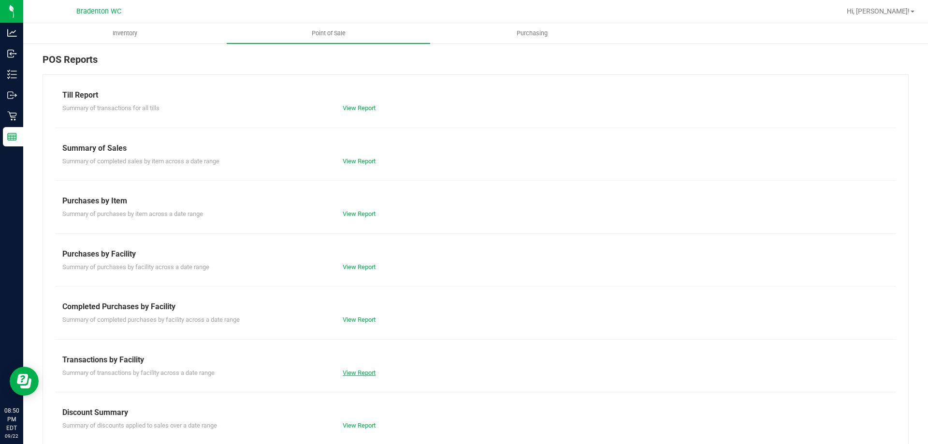
click at [348, 371] on link "View Report" at bounding box center [359, 372] width 33 height 7
